Goal: Transaction & Acquisition: Download file/media

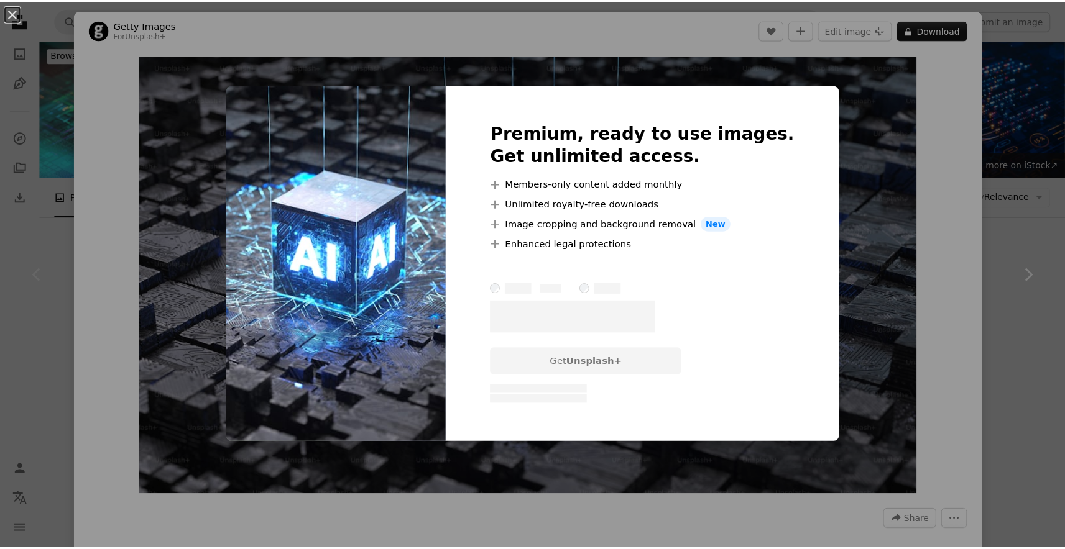
scroll to position [103, 0]
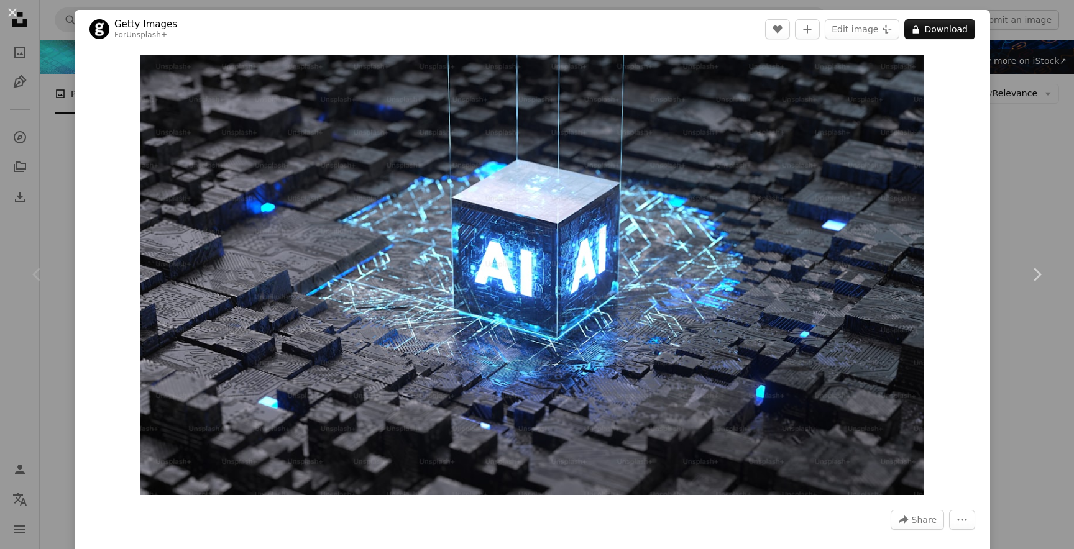
click at [1025, 79] on div "An X shape Chevron left Chevron right Getty Images For Unsplash+ A heart A plus…" at bounding box center [537, 274] width 1074 height 549
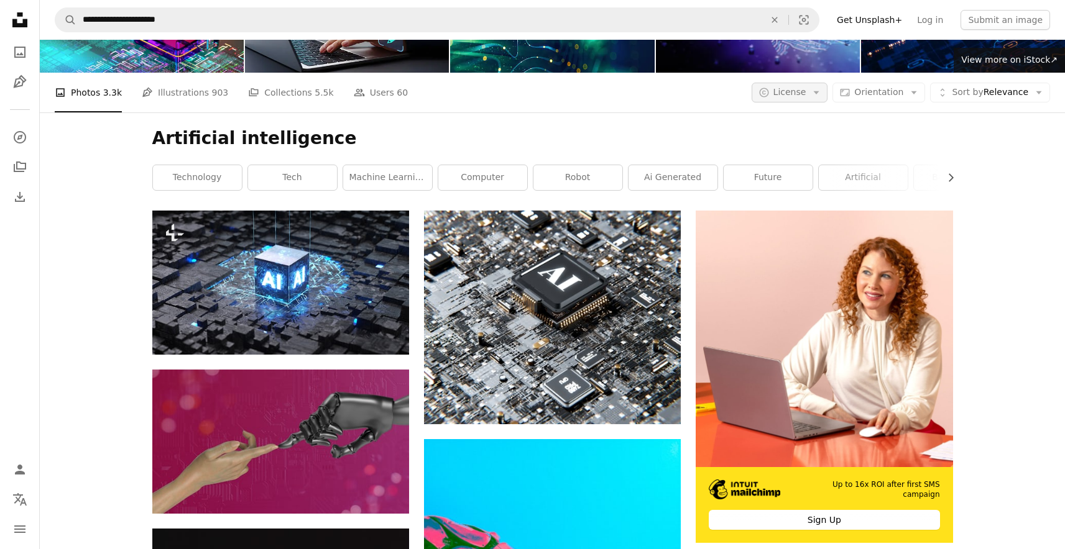
click at [828, 83] on button "A copyright icon © License Arrow down" at bounding box center [789, 93] width 76 height 20
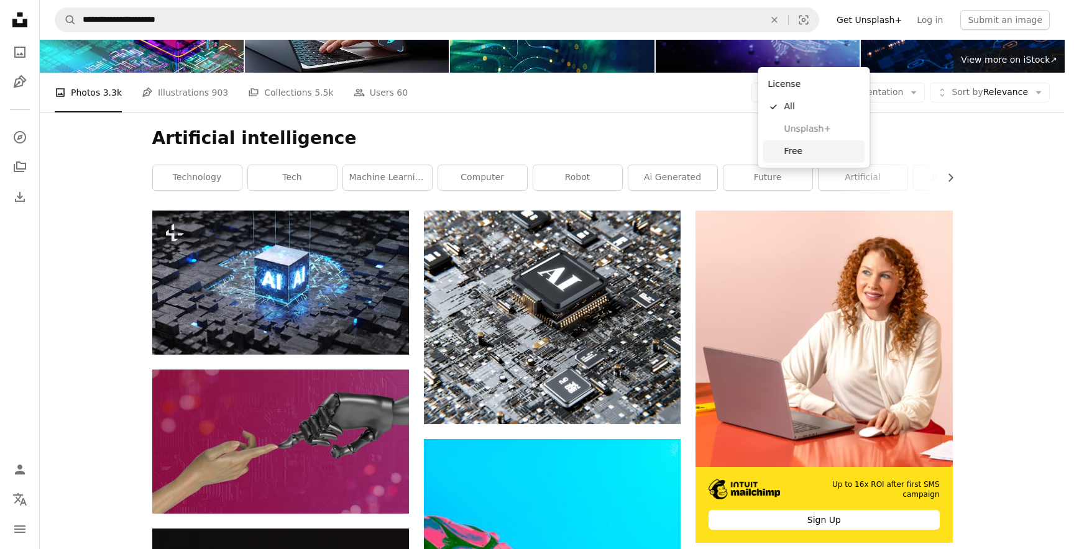
click at [782, 149] on link "Free" at bounding box center [814, 151] width 102 height 22
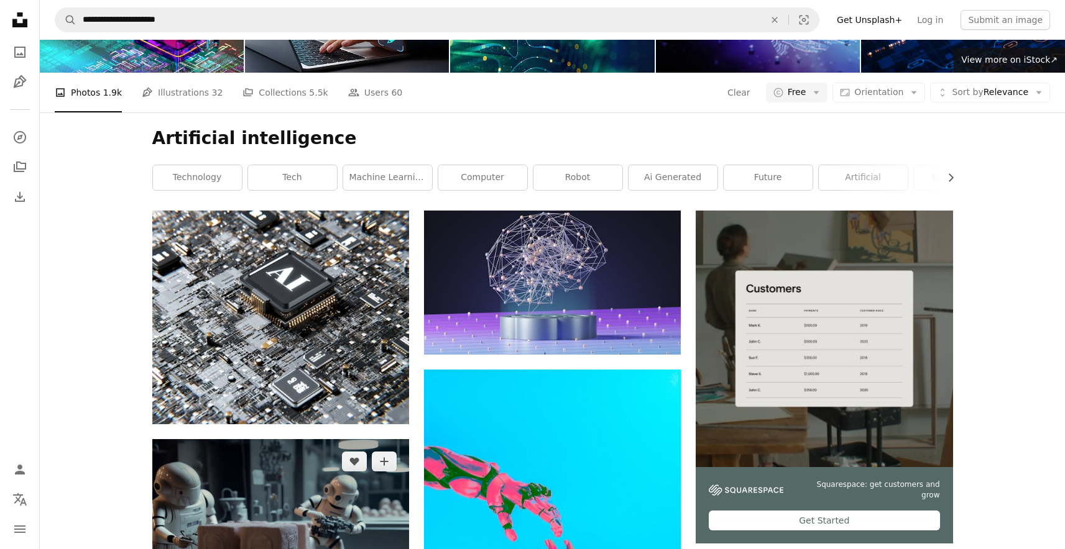
scroll to position [1556, 0]
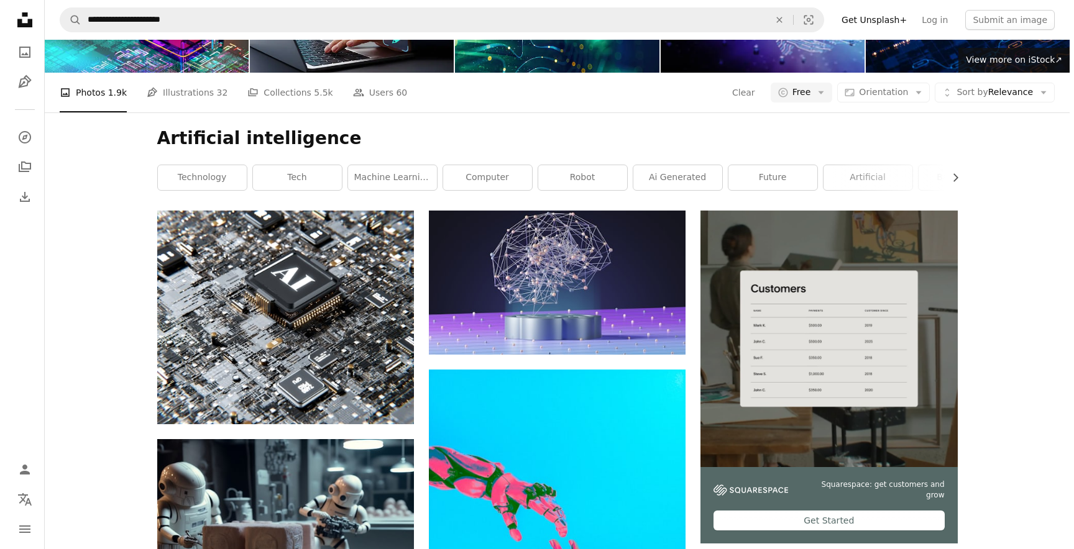
scroll to position [3994, 0]
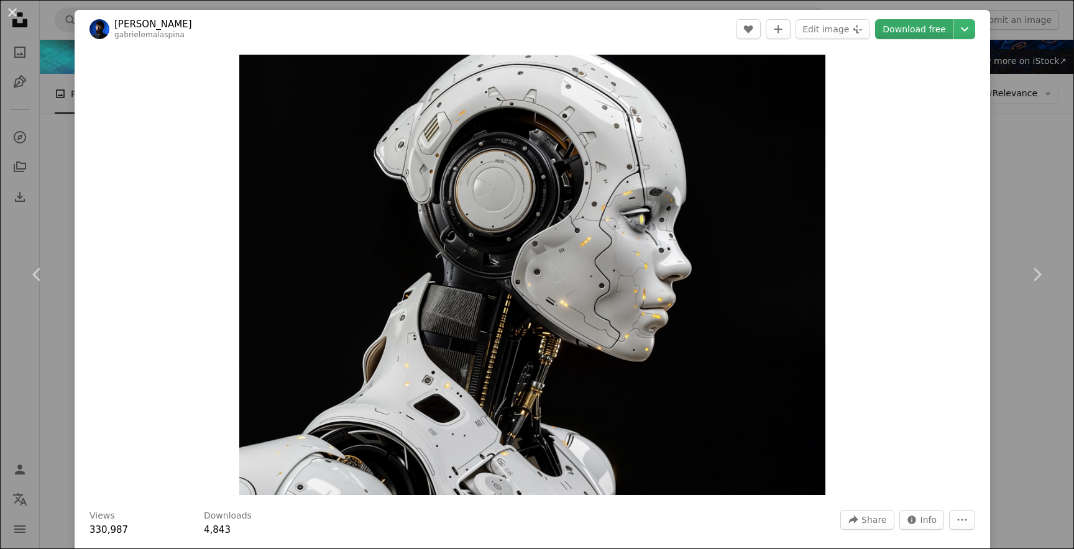
click at [916, 32] on link "Download free" at bounding box center [914, 29] width 78 height 20
